Goal: Download file/media

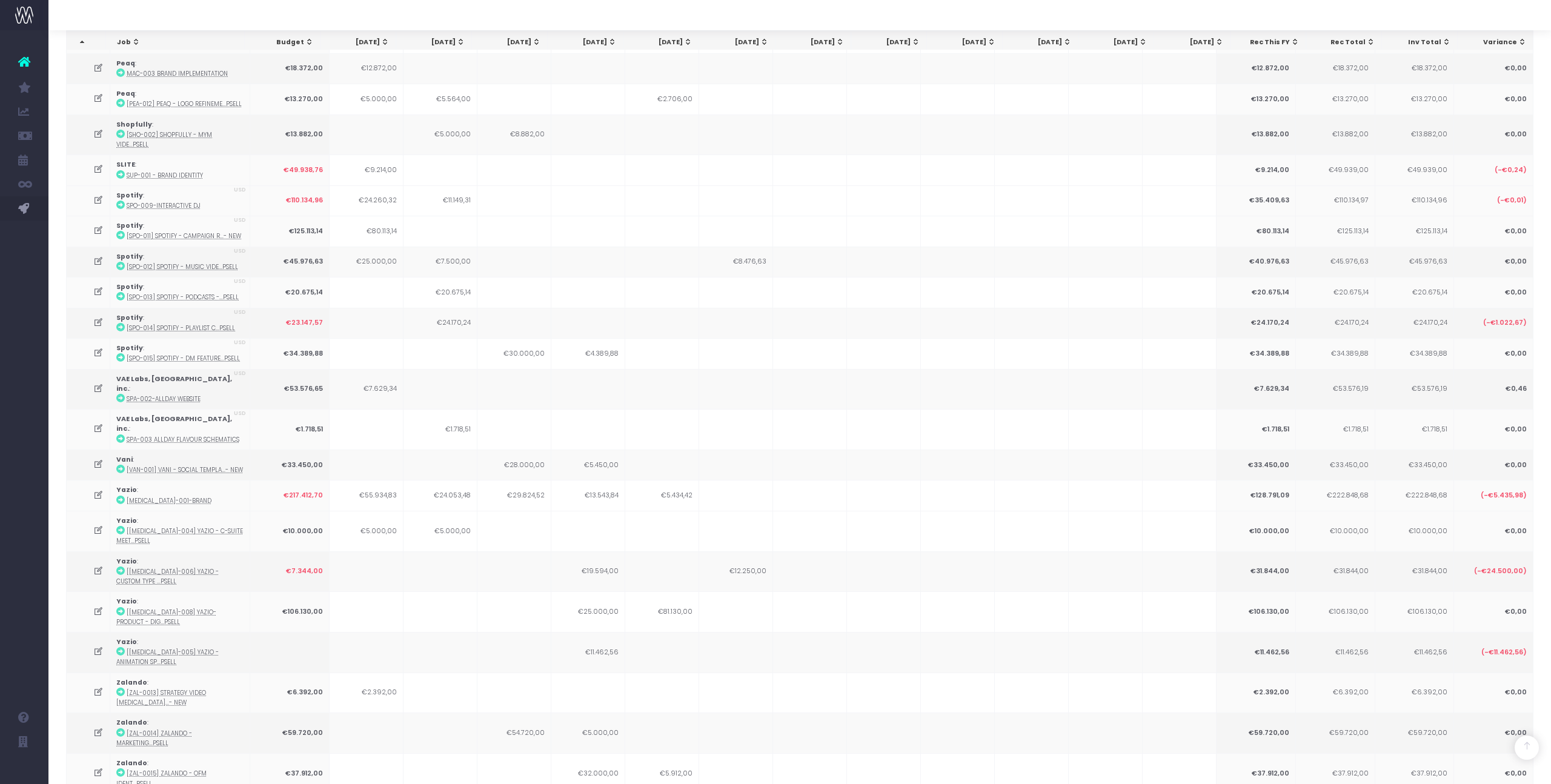
scroll to position [521, 0]
click at [102, 608] on icon at bounding box center [98, 612] width 11 height 11
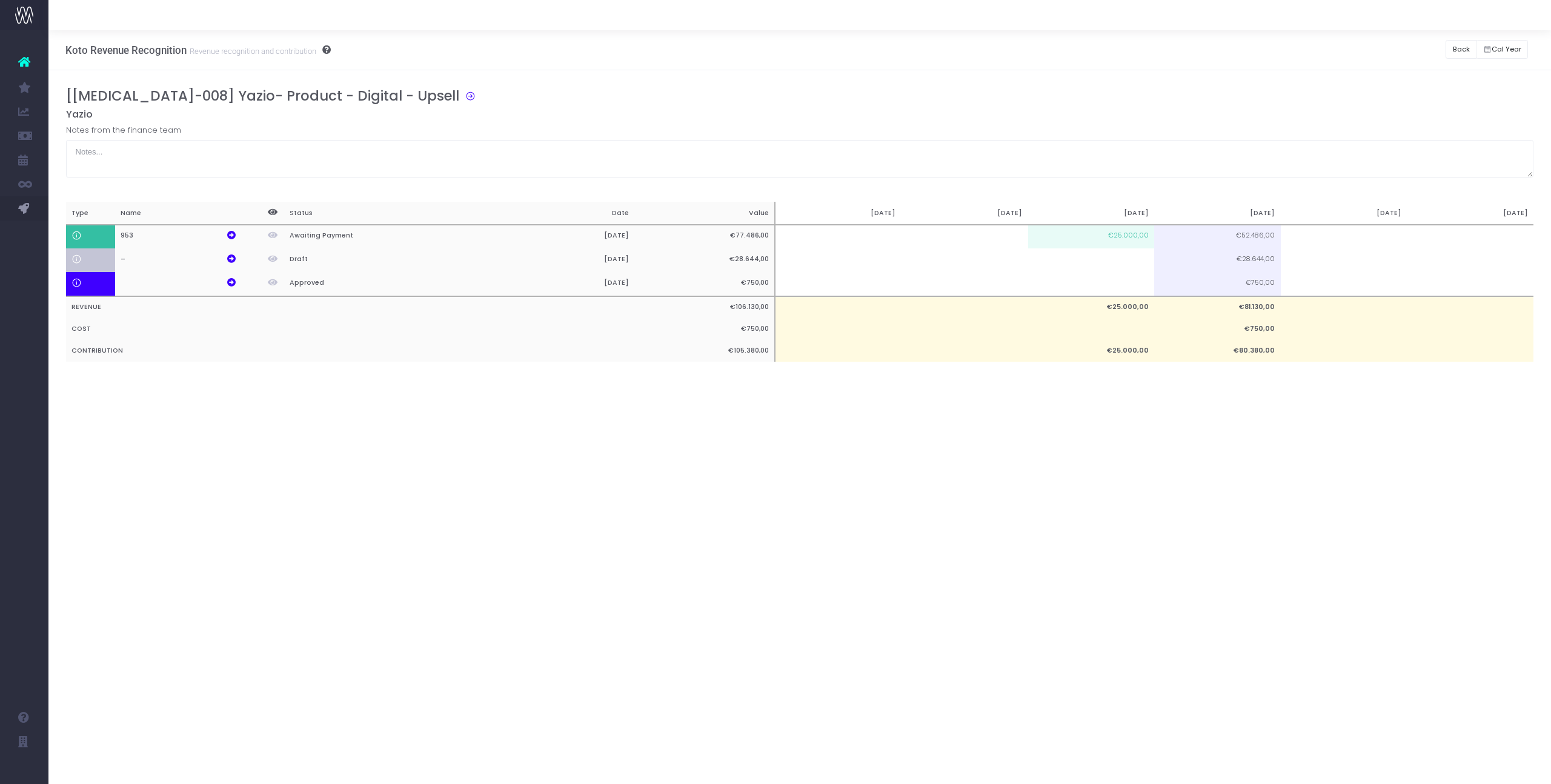
scroll to position [0, 0]
click at [1123, 260] on td at bounding box center [1092, 260] width 127 height 24
type input "7340"
click at [1450, 44] on button "Back" at bounding box center [1461, 50] width 31 height 19
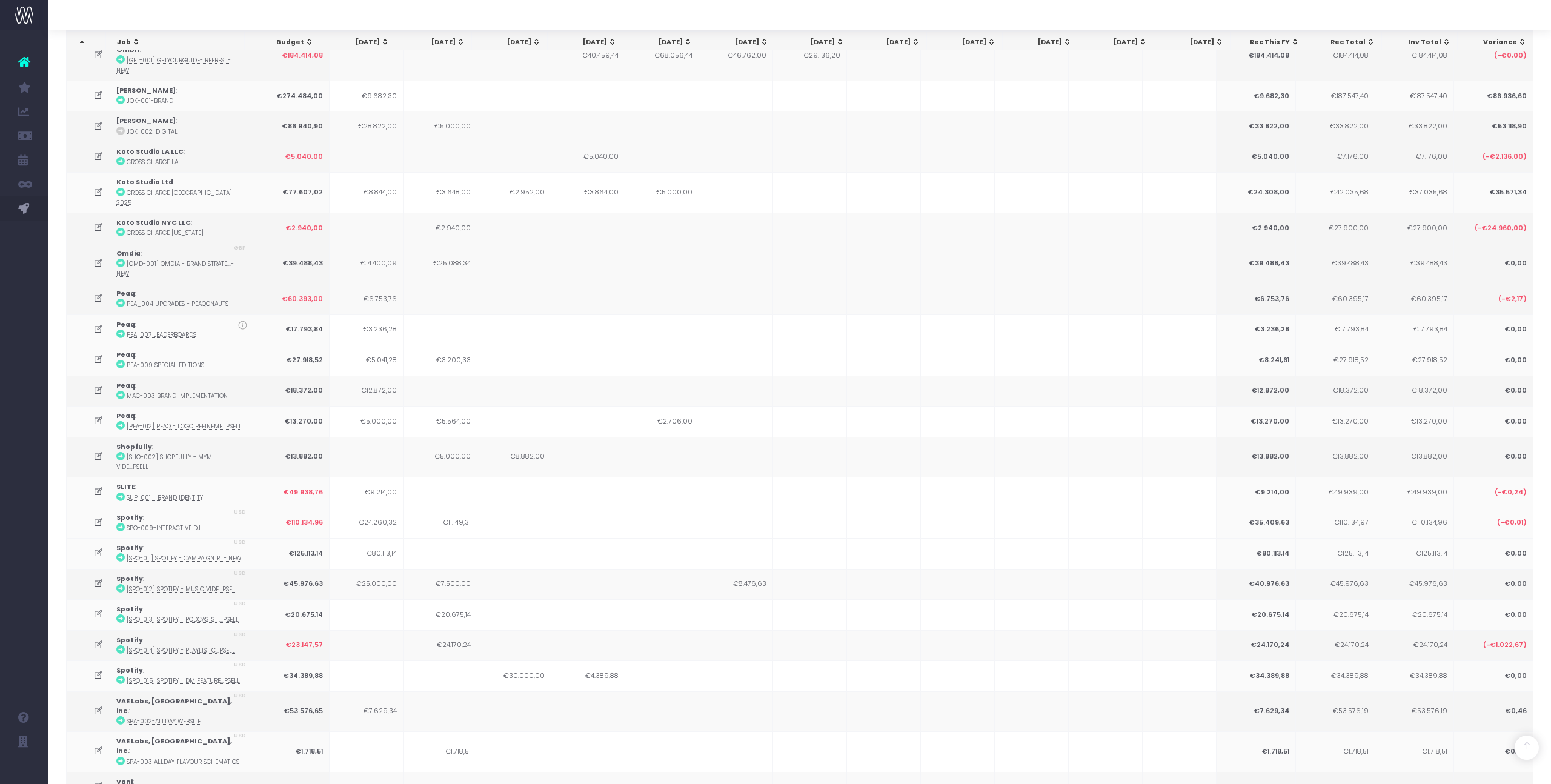
scroll to position [526, 0]
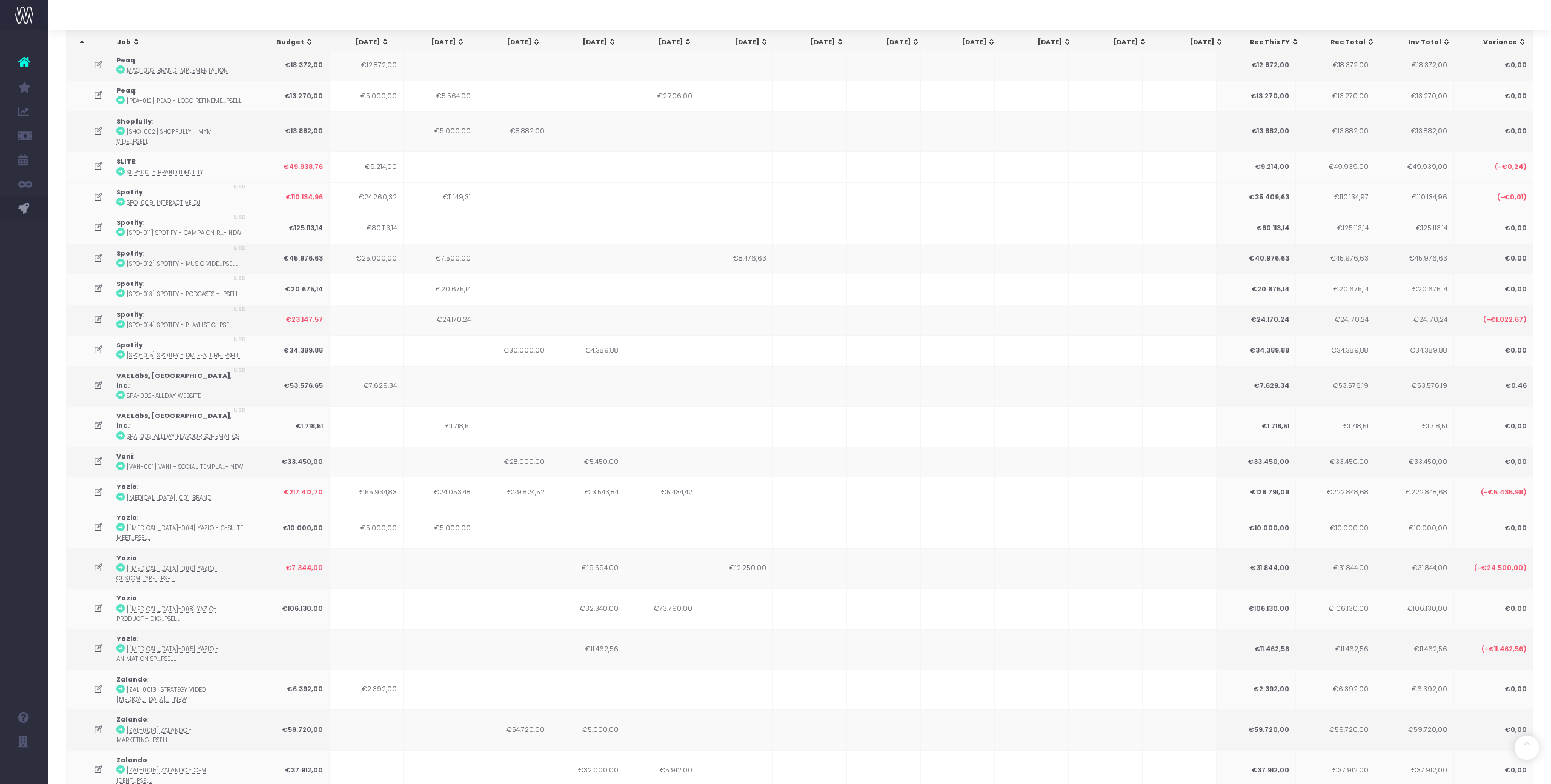
click at [77, 230] on span "Koto Forecast" at bounding box center [90, 232] width 47 height 11
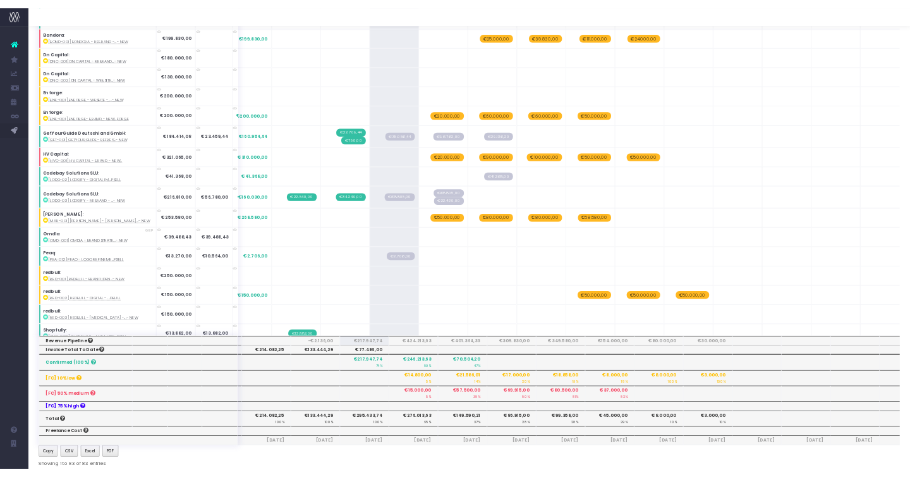
scroll to position [152, 0]
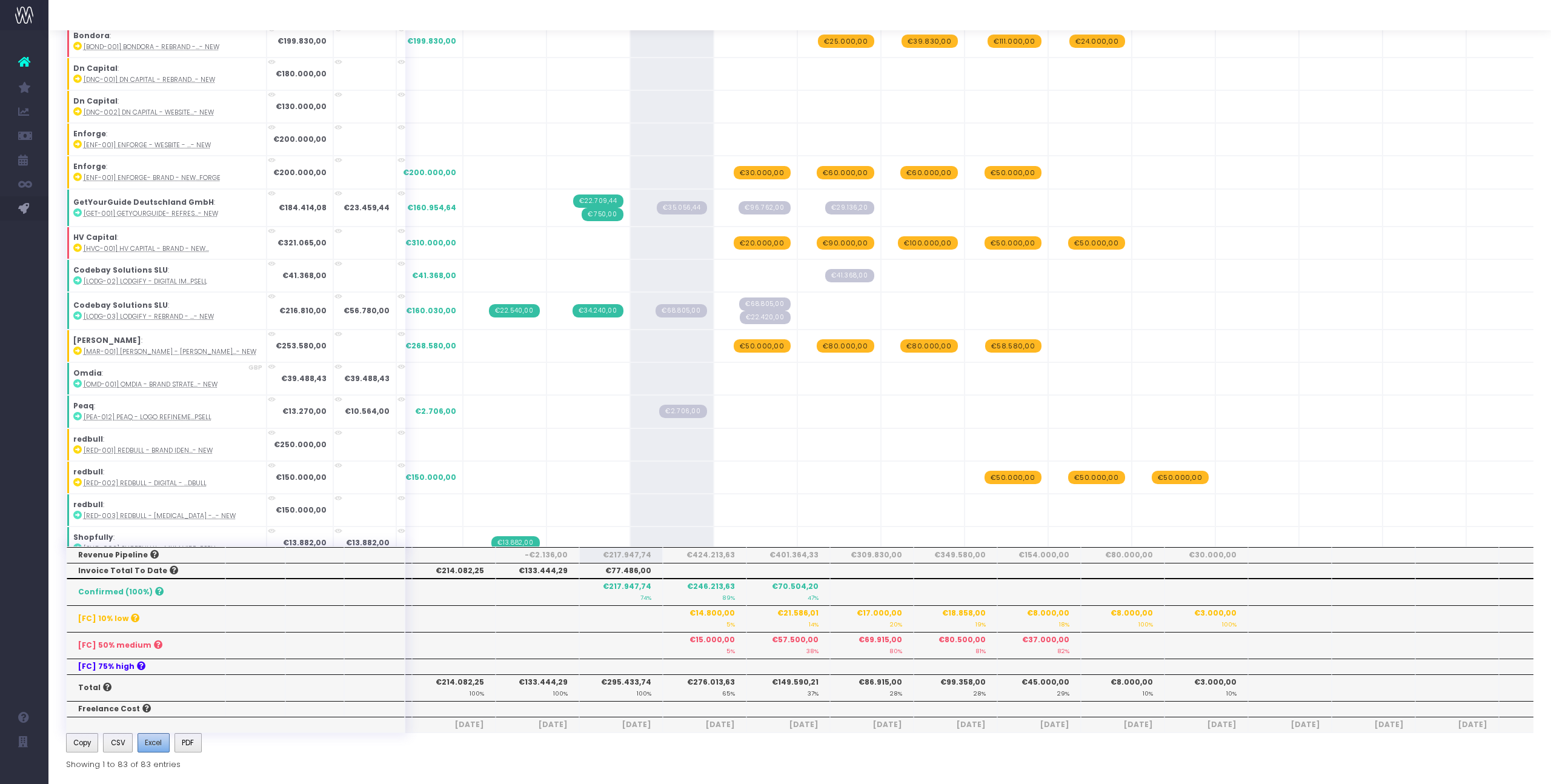
click at [152, 743] on span "Excel" at bounding box center [153, 742] width 17 height 11
